Goal: Task Accomplishment & Management: Use online tool/utility

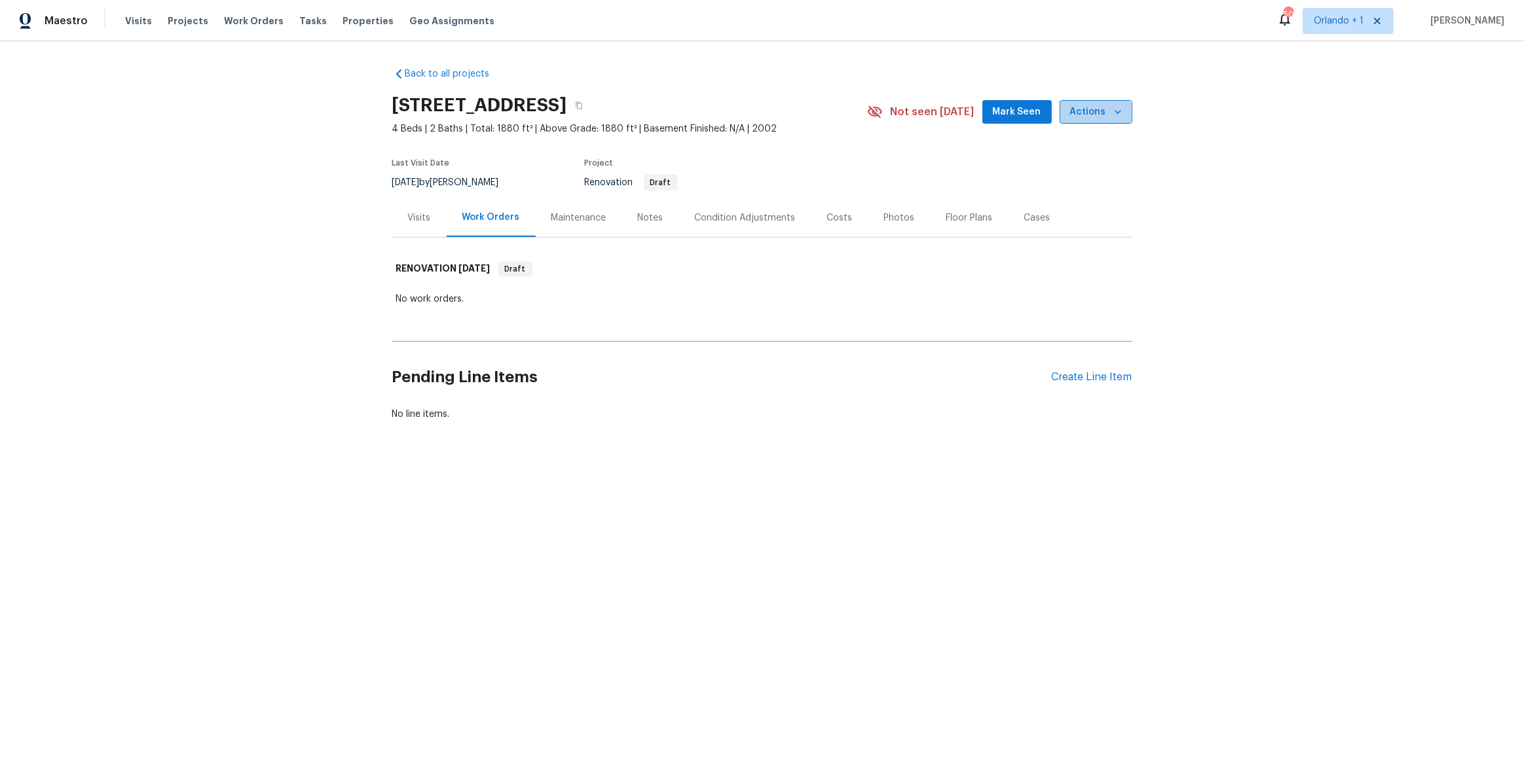
click at [1090, 122] on button "Actions" at bounding box center [1096, 112] width 73 height 24
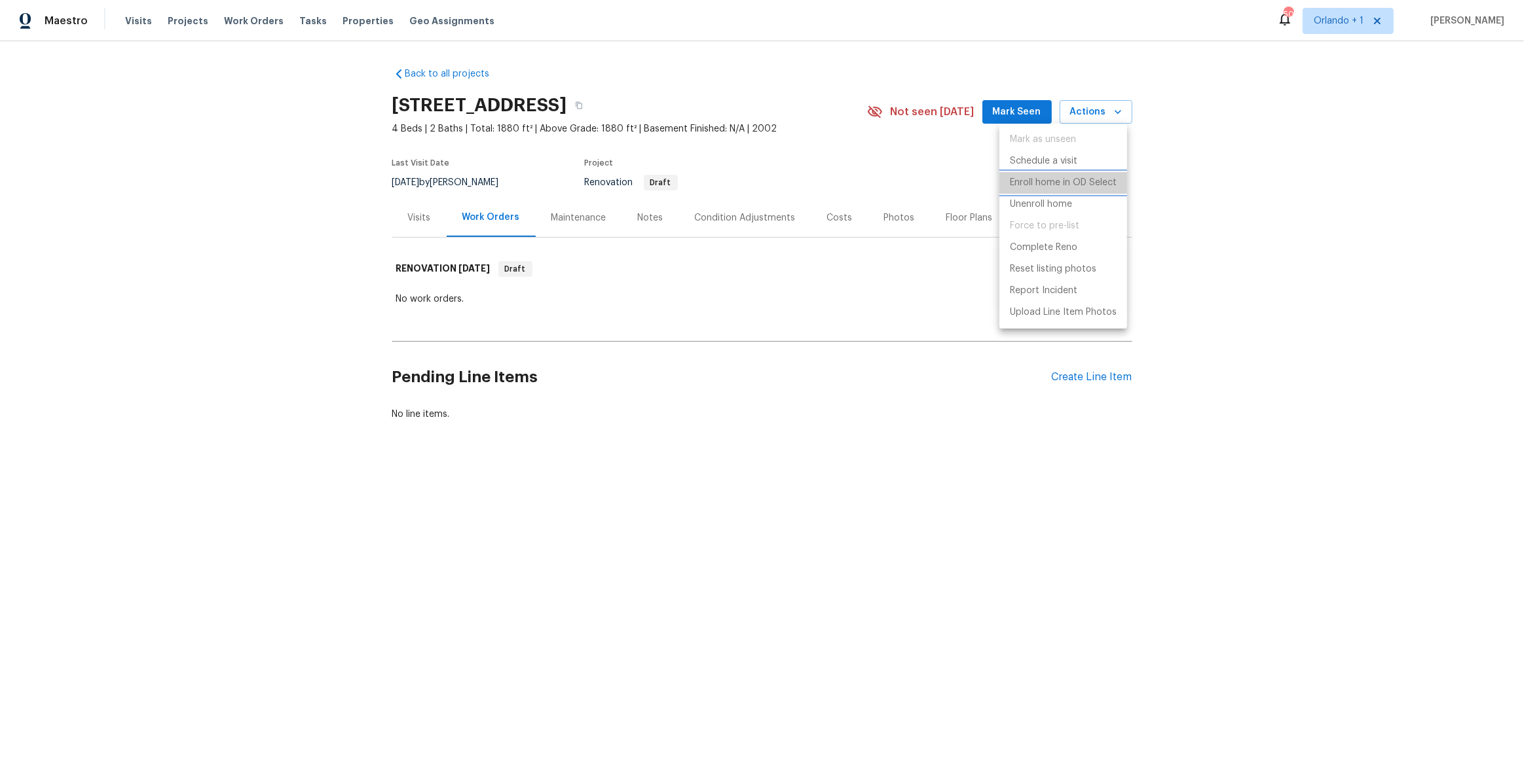
click at [1086, 178] on p "Enroll home in OD Select" at bounding box center [1063, 183] width 107 height 14
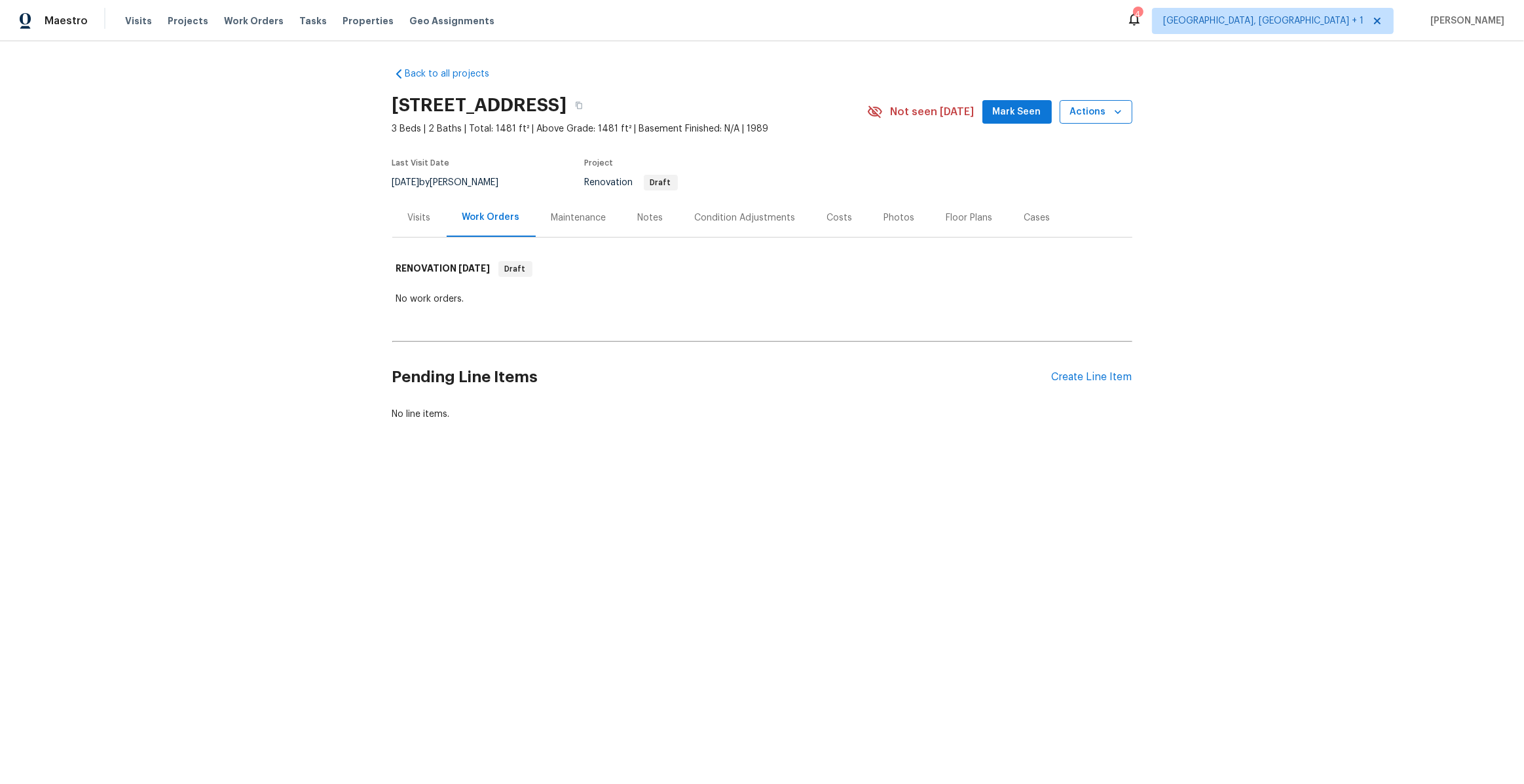
click at [1080, 107] on span "Actions" at bounding box center [1096, 112] width 52 height 16
click at [1088, 183] on p "Enroll home in OD Select" at bounding box center [1063, 183] width 107 height 14
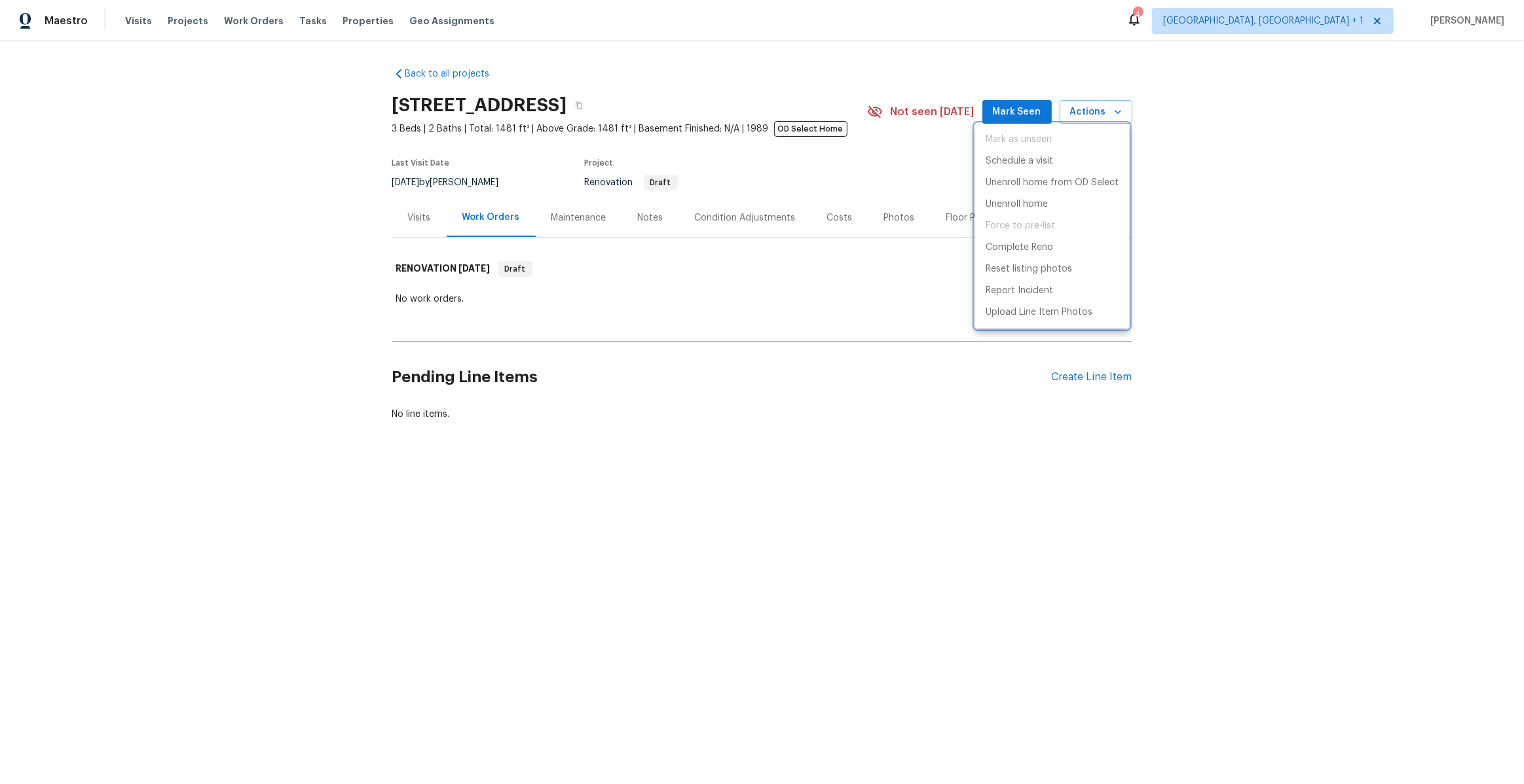
click at [283, 259] on div at bounding box center [762, 392] width 1524 height 784
